Goal: Task Accomplishment & Management: Manage account settings

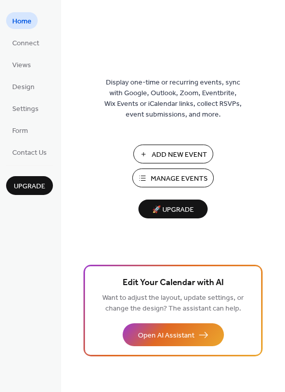
click at [170, 182] on span "Manage Events" at bounding box center [179, 179] width 57 height 11
click at [179, 176] on span "Manage Events" at bounding box center [179, 179] width 57 height 11
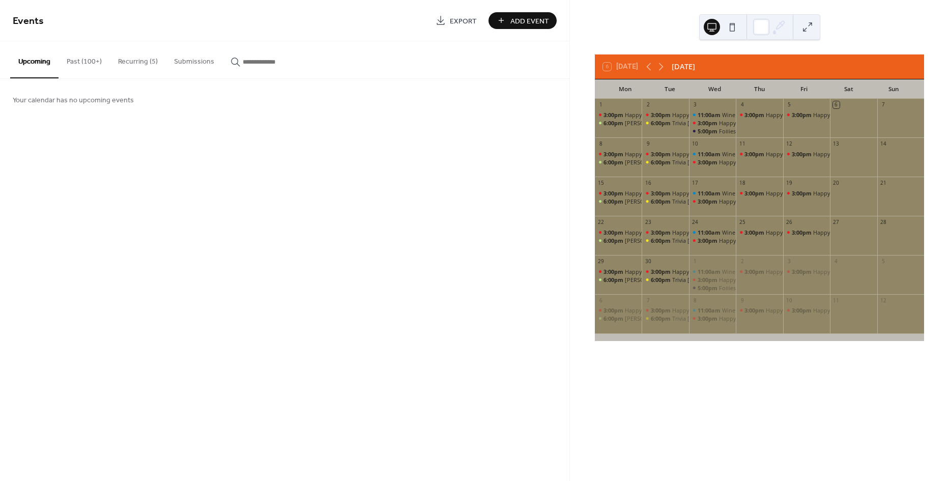
click at [83, 64] on button "Past (100+)" at bounding box center [84, 59] width 51 height 36
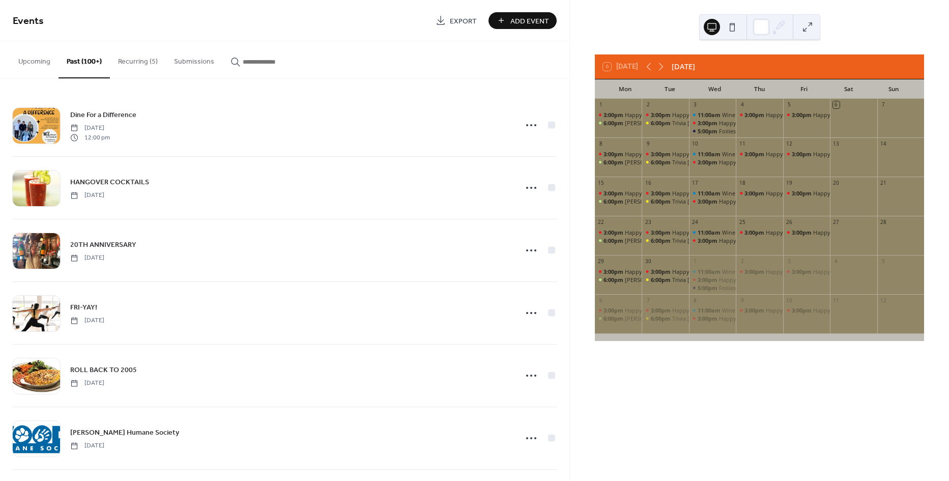
click at [139, 60] on button "Recurring (5)" at bounding box center [138, 59] width 56 height 36
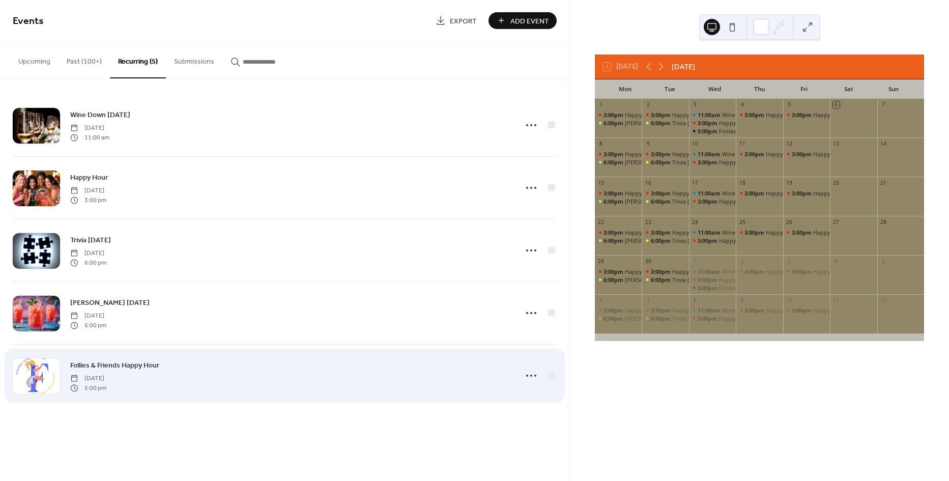
click at [106, 374] on span "[DATE]" at bounding box center [88, 378] width 36 height 9
click at [127, 367] on span "Follies & Friends Happy Hour" at bounding box center [114, 365] width 89 height 11
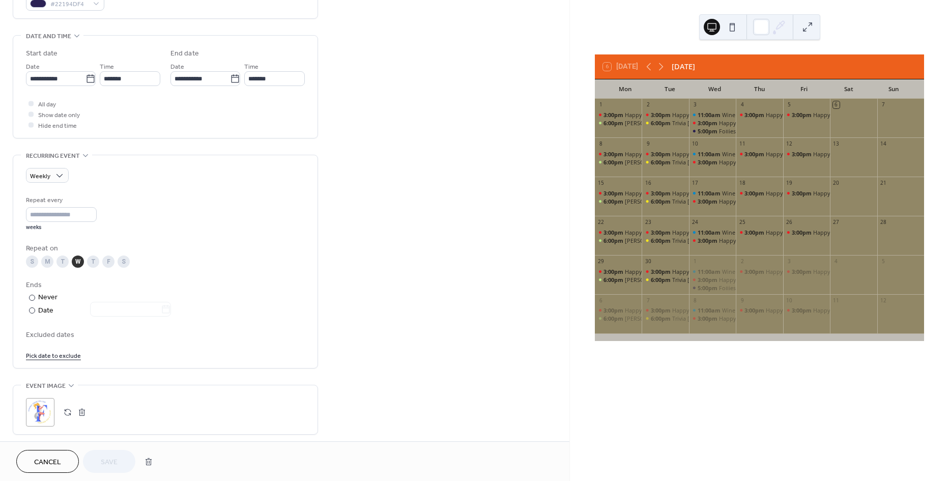
scroll to position [295, 0]
click at [55, 195] on span "Do not repeat" at bounding box center [56, 196] width 44 height 11
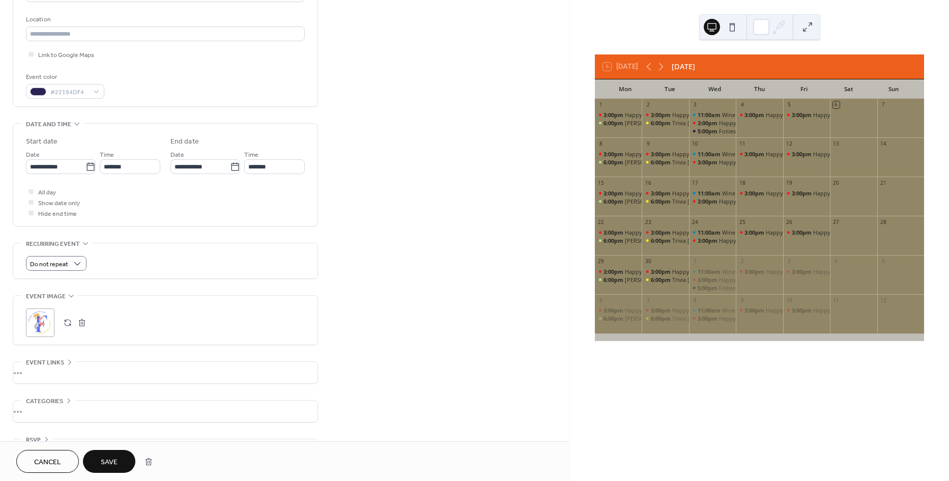
scroll to position [238, 0]
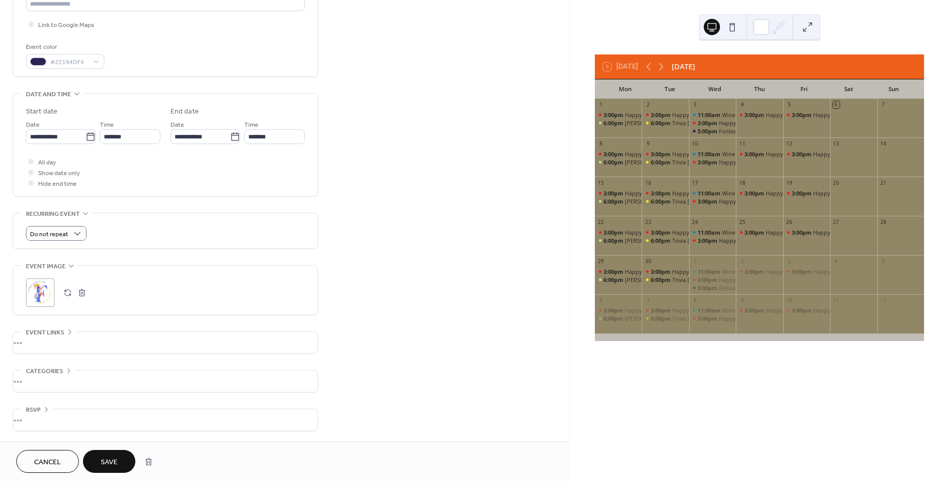
click at [118, 461] on button "Save" at bounding box center [109, 461] width 52 height 23
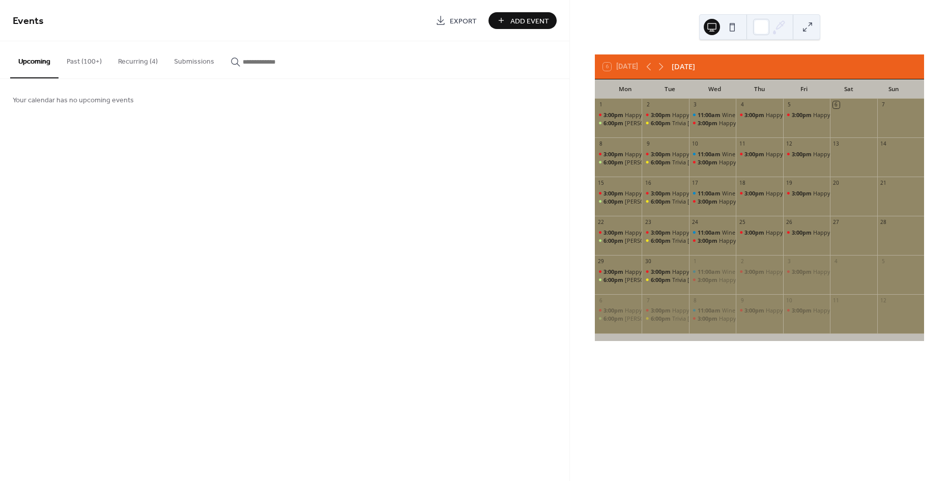
click at [143, 62] on button "Recurring (4)" at bounding box center [138, 59] width 56 height 36
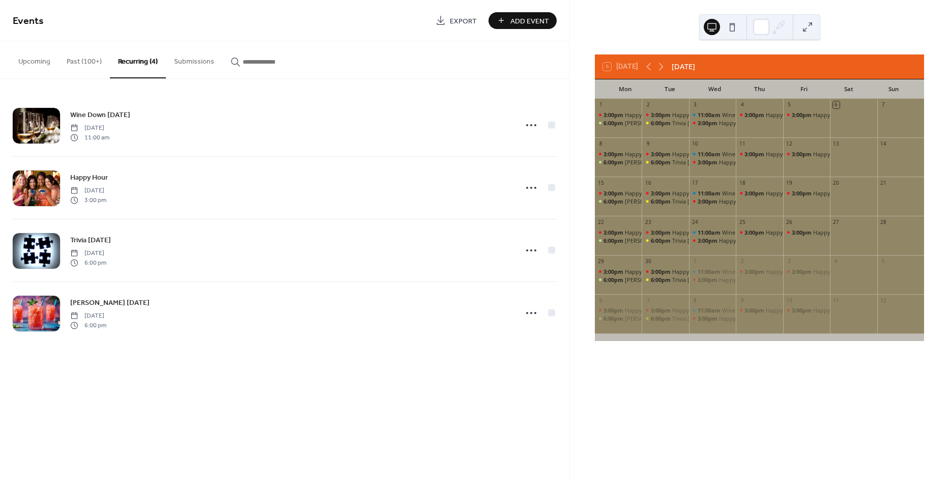
click at [33, 64] on button "Upcoming" at bounding box center [34, 59] width 48 height 36
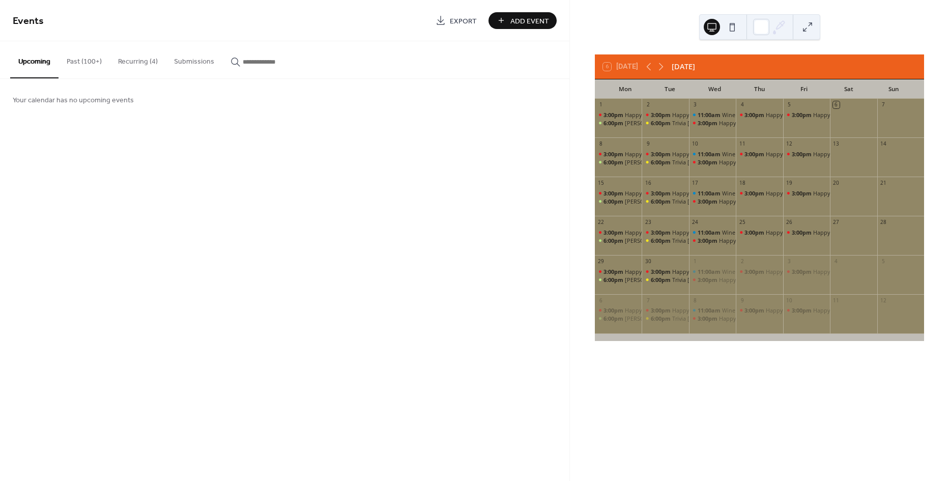
click at [79, 63] on button "Past (100+)" at bounding box center [84, 59] width 51 height 36
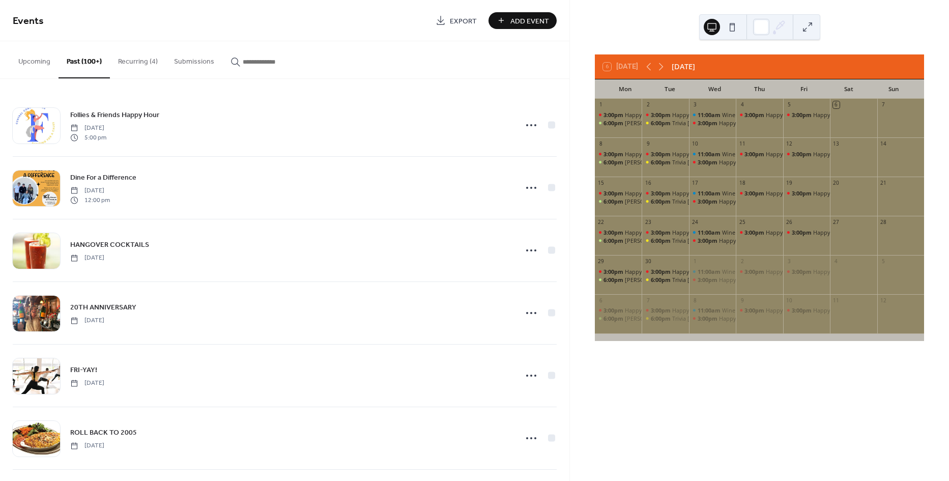
click at [125, 62] on button "Recurring (4)" at bounding box center [138, 59] width 56 height 36
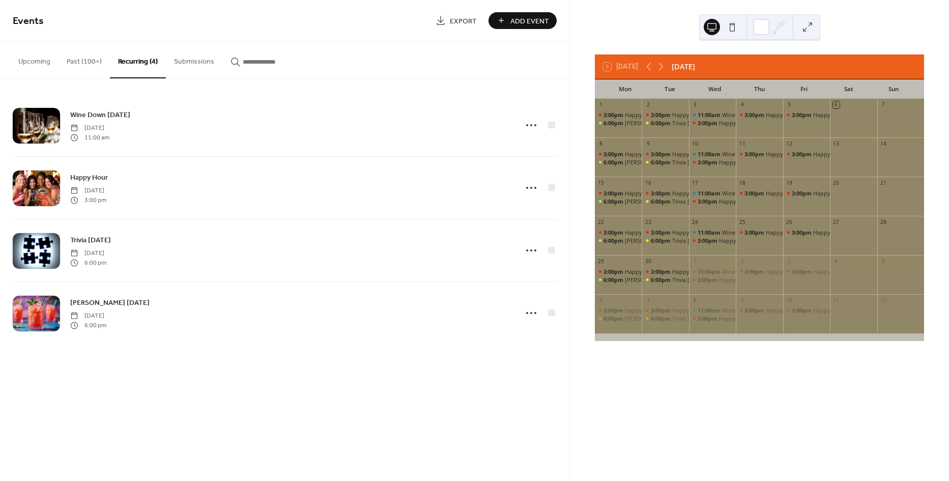
click at [75, 63] on button "Past (100+)" at bounding box center [84, 59] width 51 height 36
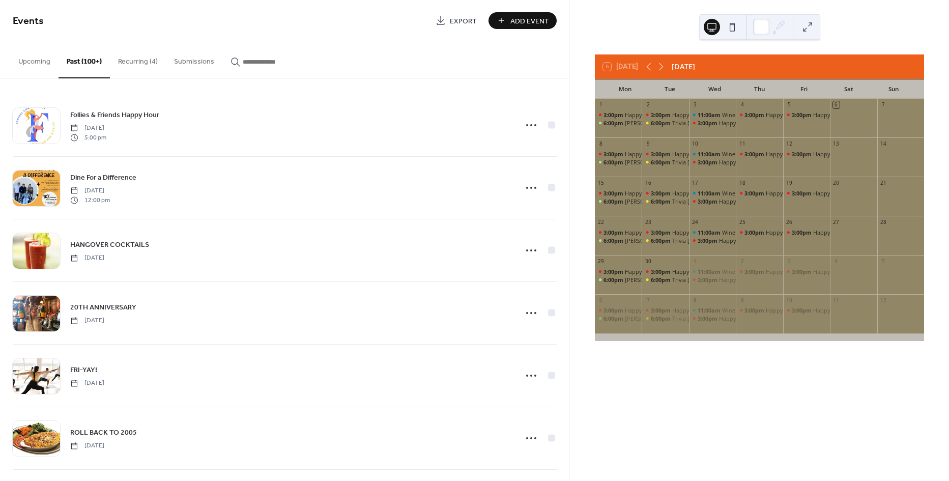
click at [34, 65] on button "Upcoming" at bounding box center [34, 59] width 48 height 36
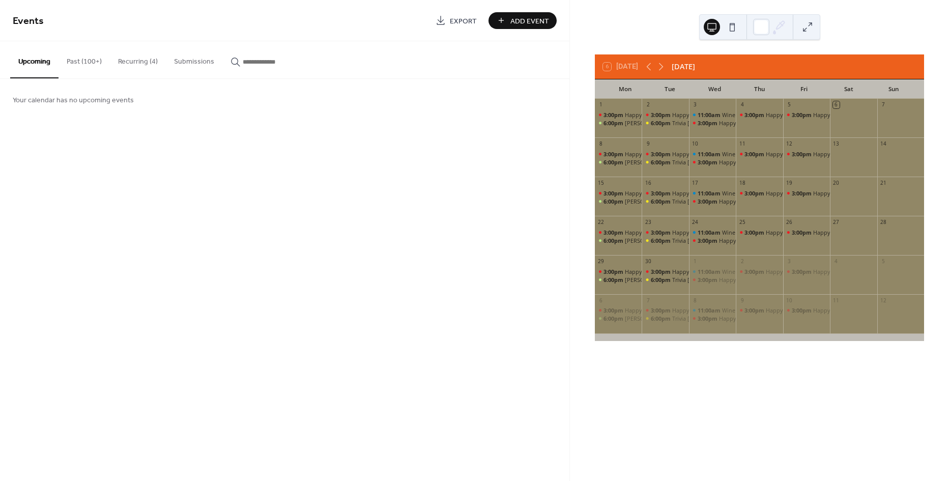
click at [262, 65] on input "button" at bounding box center [273, 61] width 61 height 11
